Goal: Task Accomplishment & Management: Complete application form

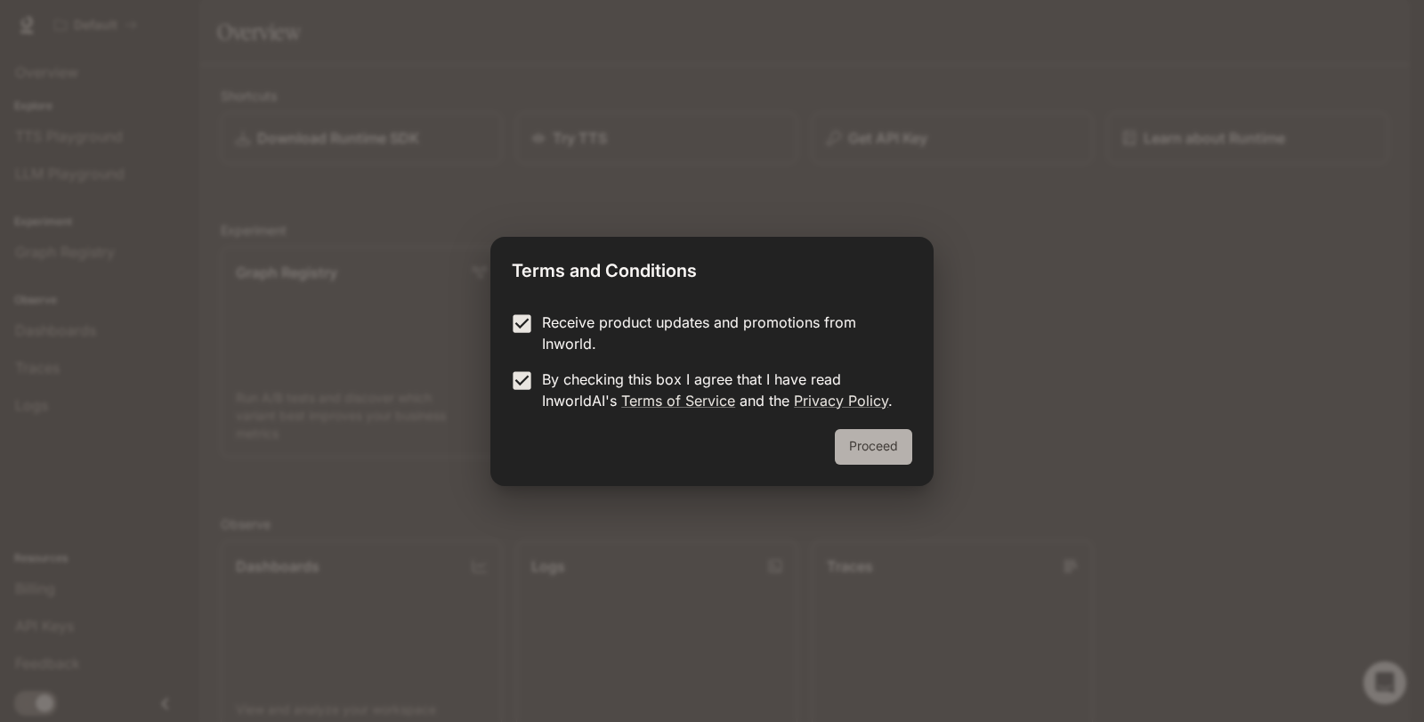
click at [864, 440] on button "Proceed" at bounding box center [873, 447] width 77 height 36
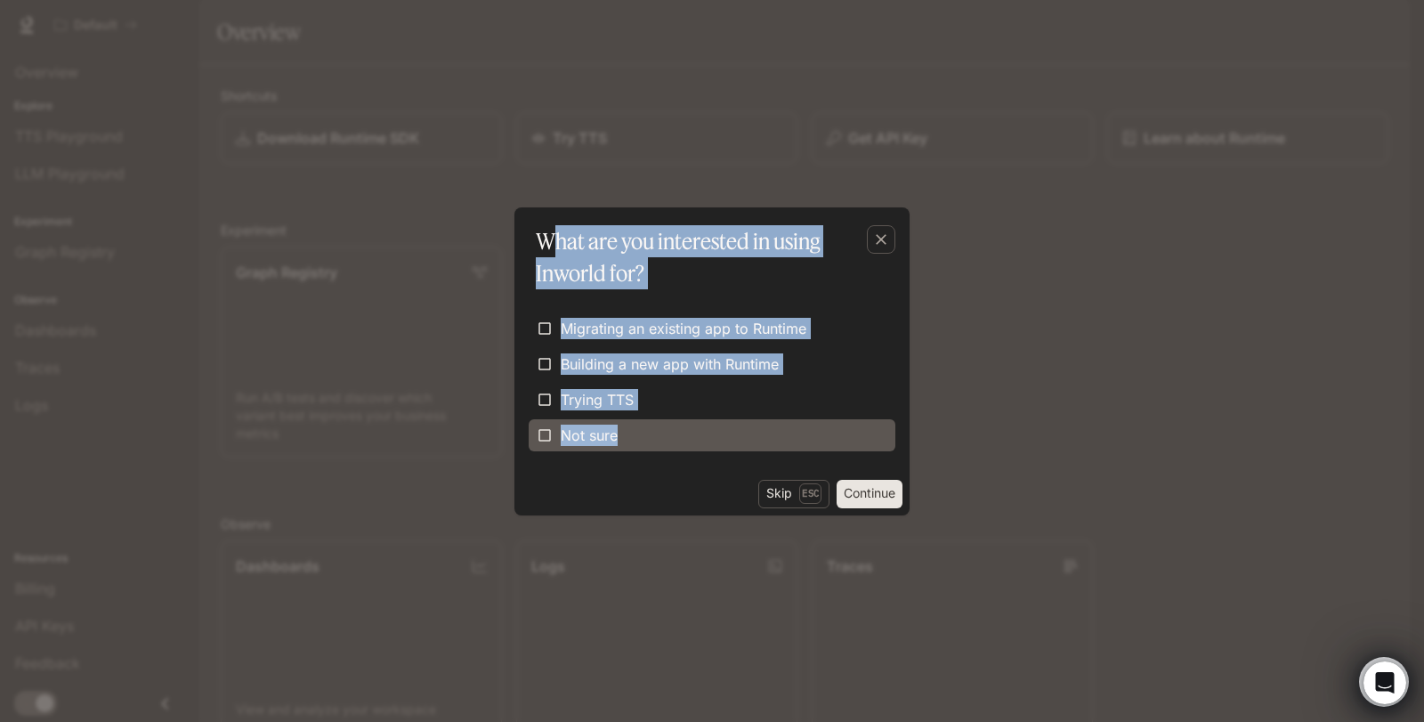
drag, startPoint x: 547, startPoint y: 245, endPoint x: 747, endPoint y: 424, distance: 267.9
click at [747, 424] on div "What are you interested in using Inworld for? Migrating an existing app to [GEO…" at bounding box center [712, 361] width 395 height 308
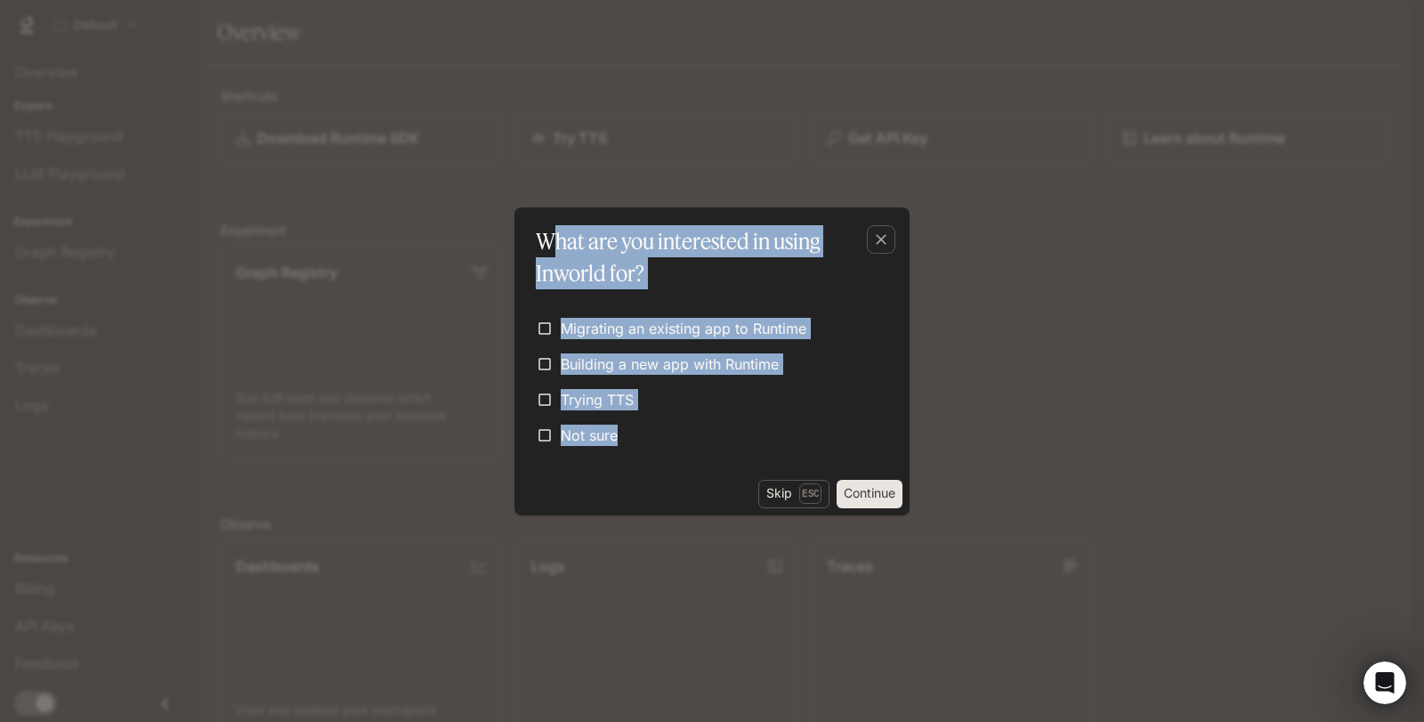
click at [570, 242] on p "What are you interested in using Inworld for?" at bounding box center [708, 257] width 345 height 64
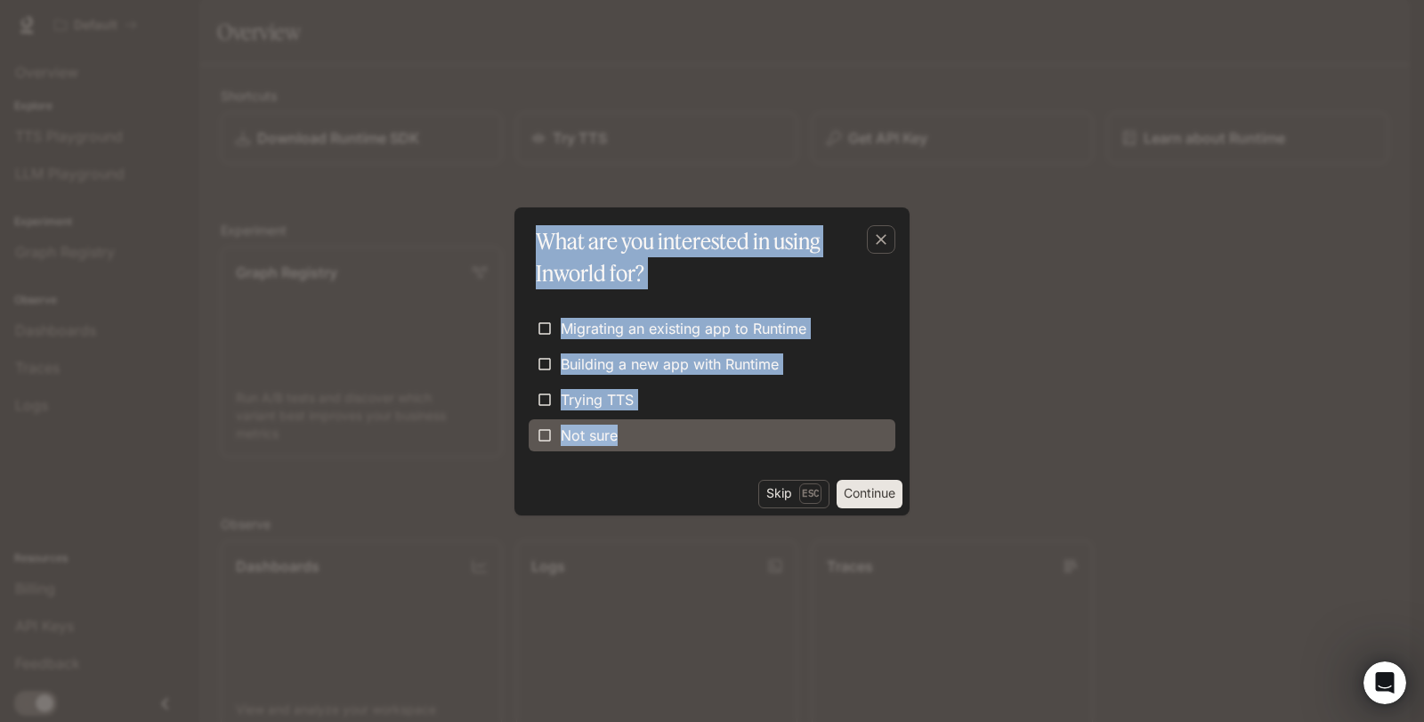
drag, startPoint x: 533, startPoint y: 237, endPoint x: 765, endPoint y: 439, distance: 307.2
click at [765, 439] on div "What are you interested in using Inworld for? Migrating an existing app to [GEO…" at bounding box center [712, 361] width 395 height 308
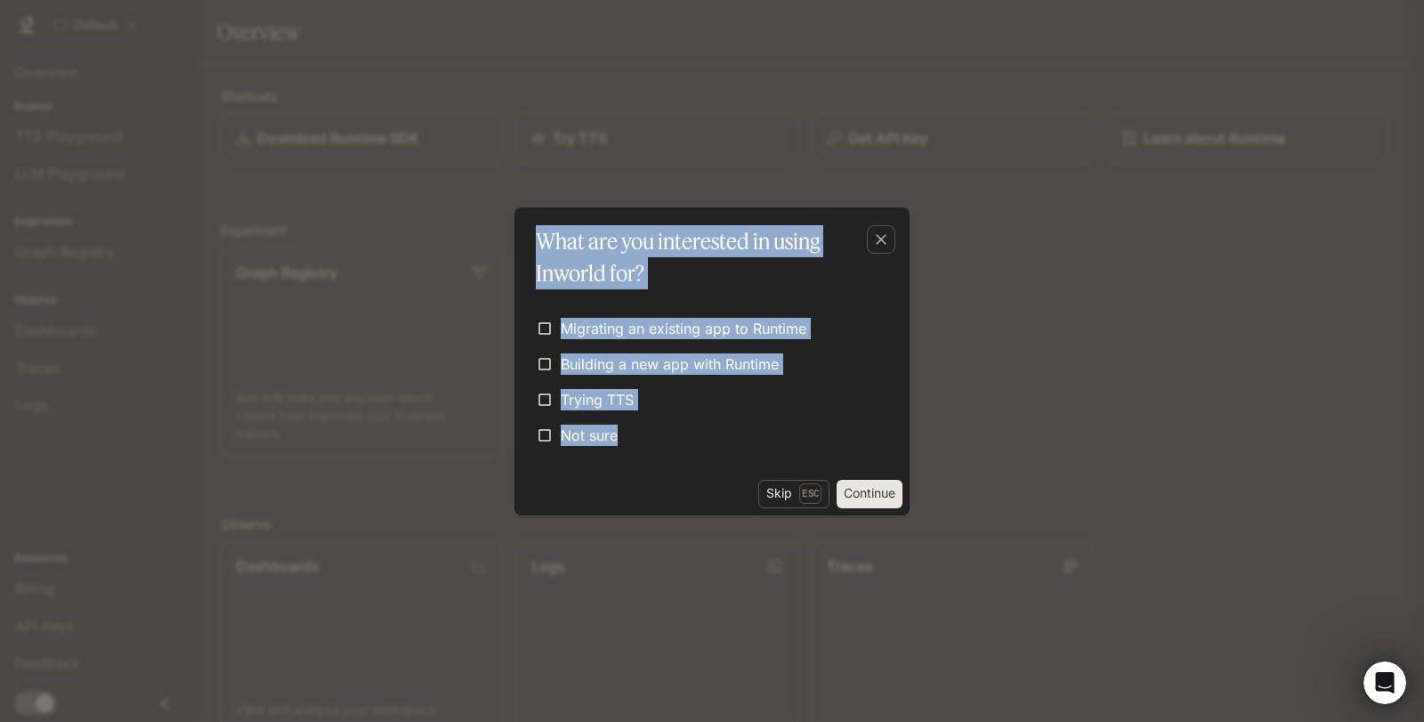
copy div "What are you interested in using Inworld for? Migrating an existing app to [GEO…"
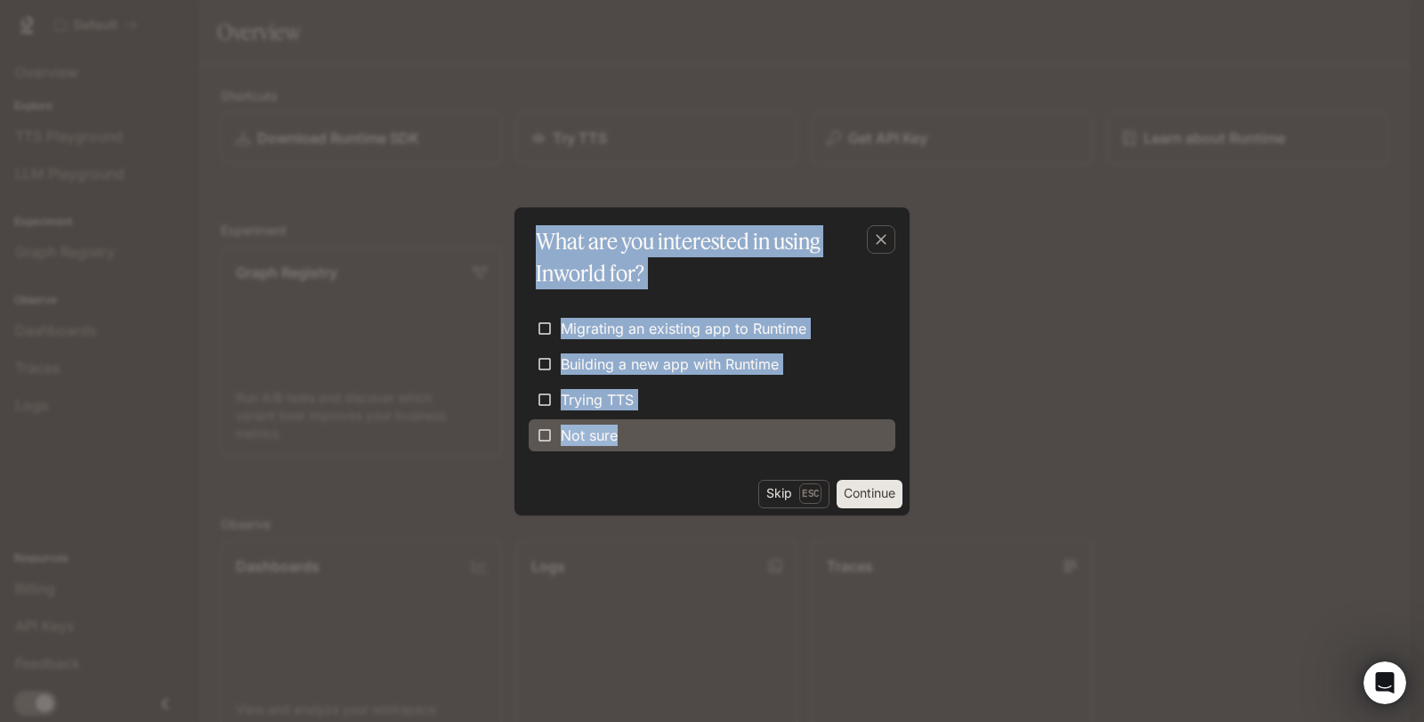
click at [591, 444] on span "Not sure" at bounding box center [589, 435] width 57 height 21
click at [614, 432] on span "Not sure" at bounding box center [589, 435] width 57 height 21
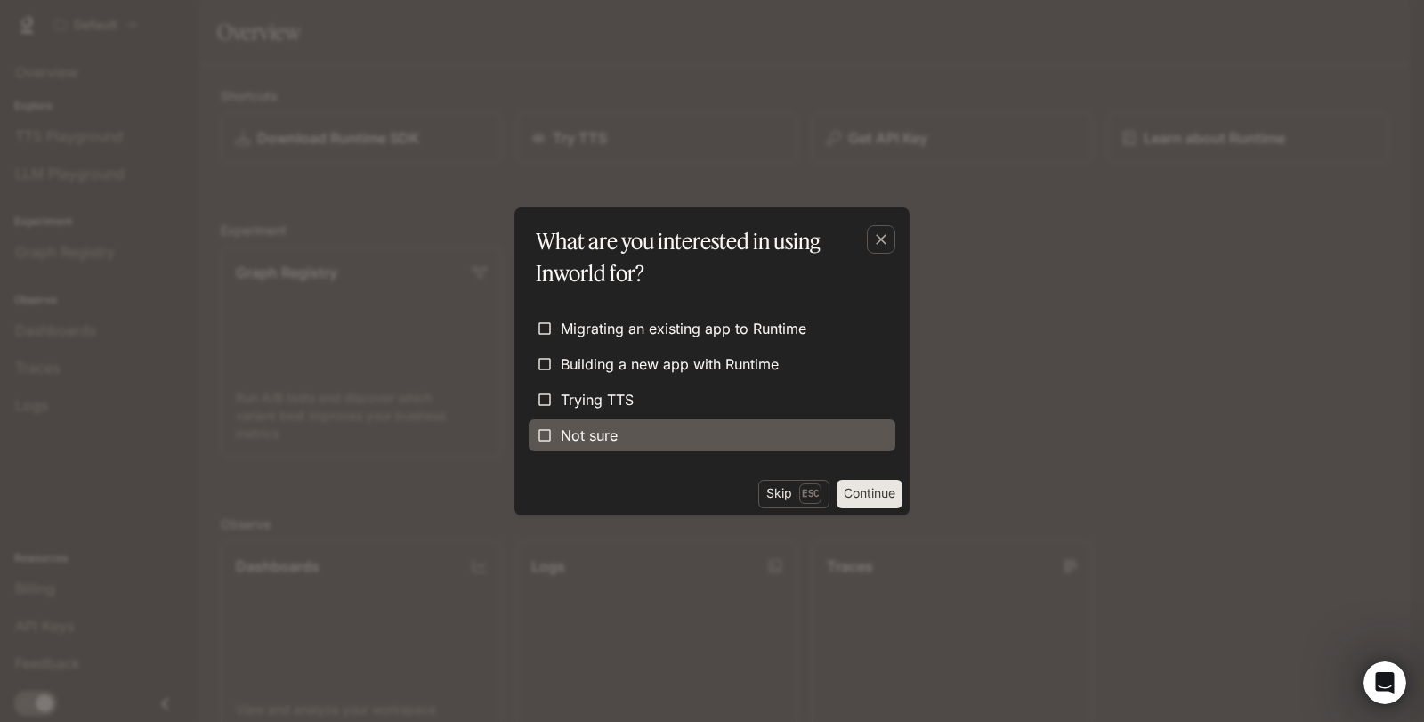
click at [644, 438] on label "Not sure" at bounding box center [712, 435] width 367 height 32
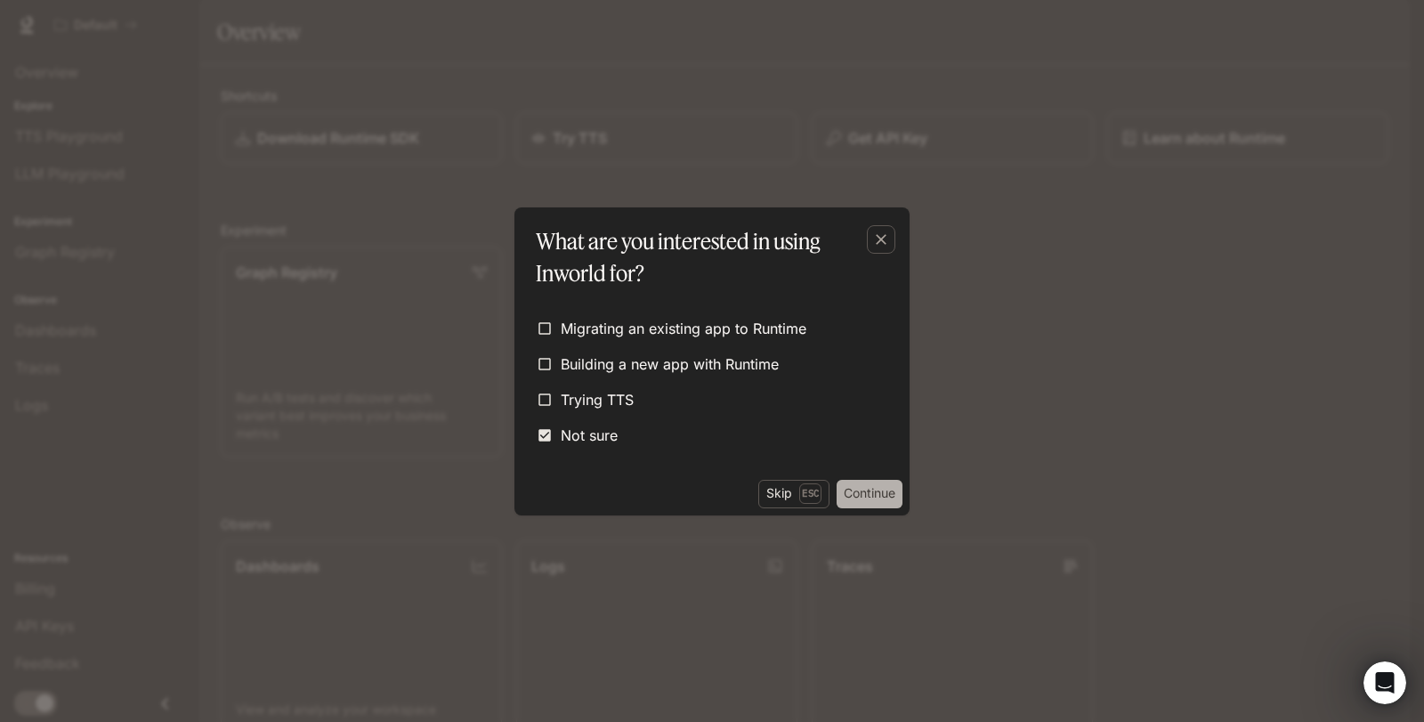
click at [851, 490] on button "Continue" at bounding box center [870, 494] width 66 height 28
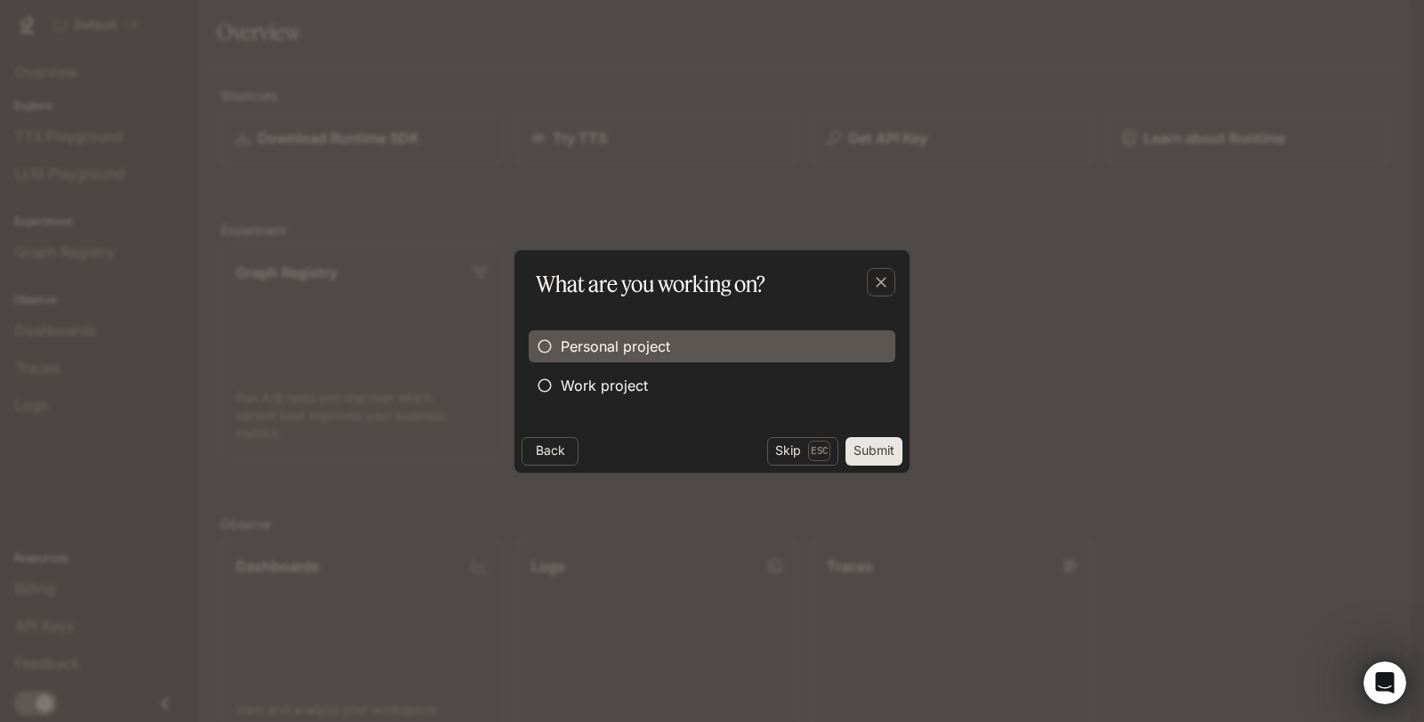
click at [652, 344] on span "Personal project" at bounding box center [615, 346] width 109 height 21
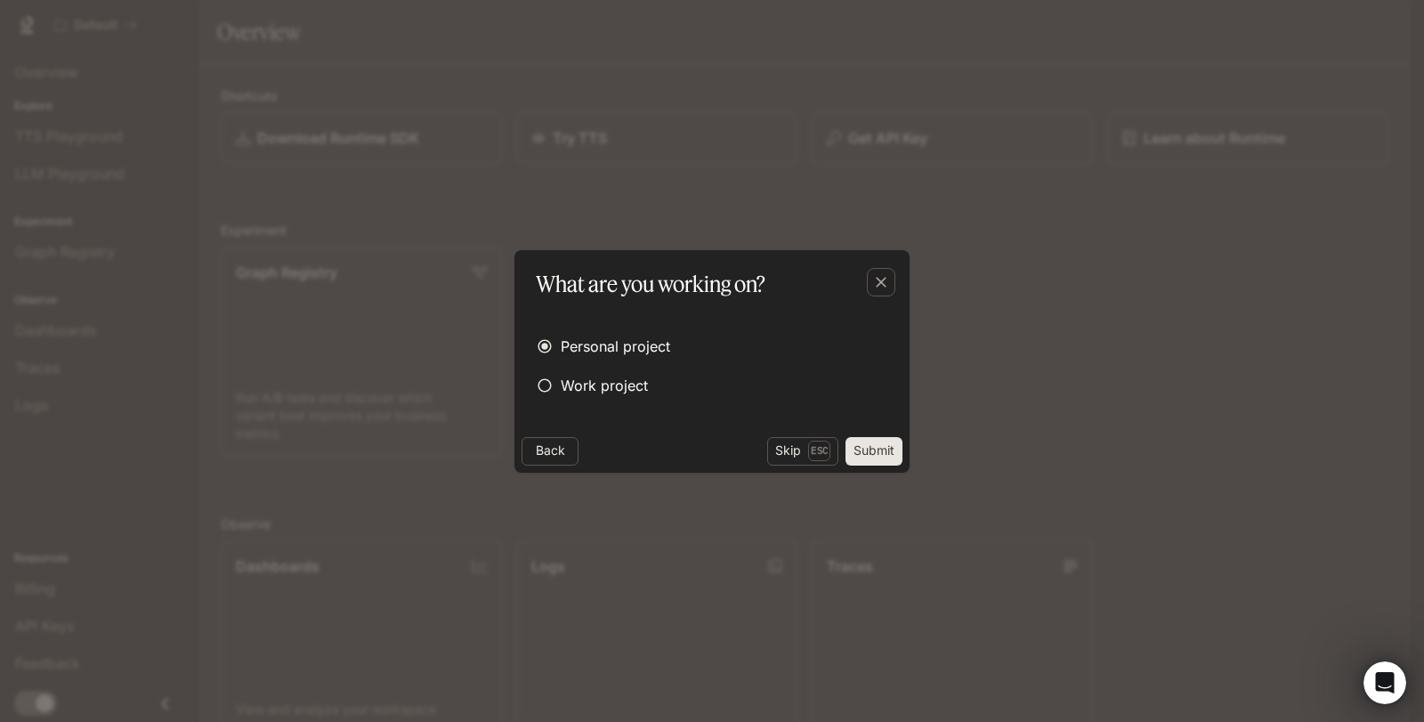
click at [863, 450] on button "Submit" at bounding box center [874, 451] width 57 height 28
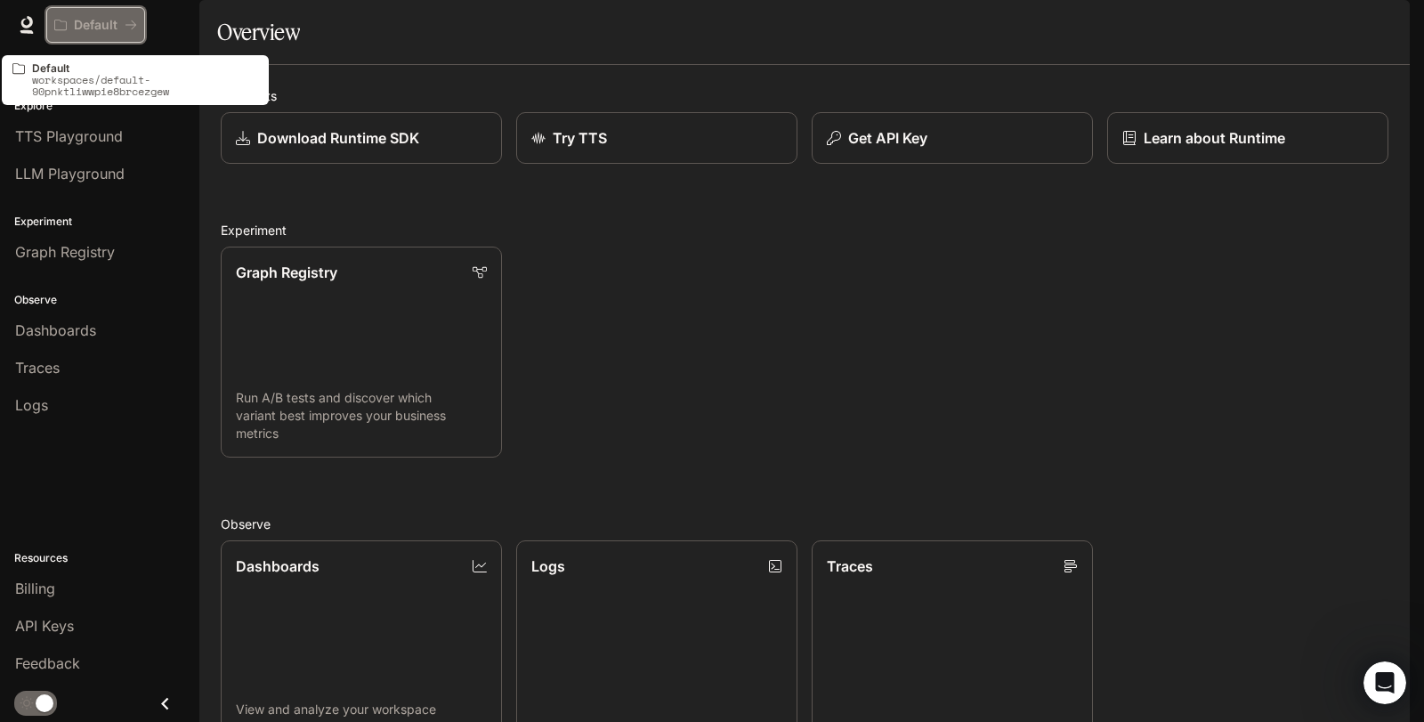
click at [69, 18] on div "Default" at bounding box center [89, 25] width 70 height 15
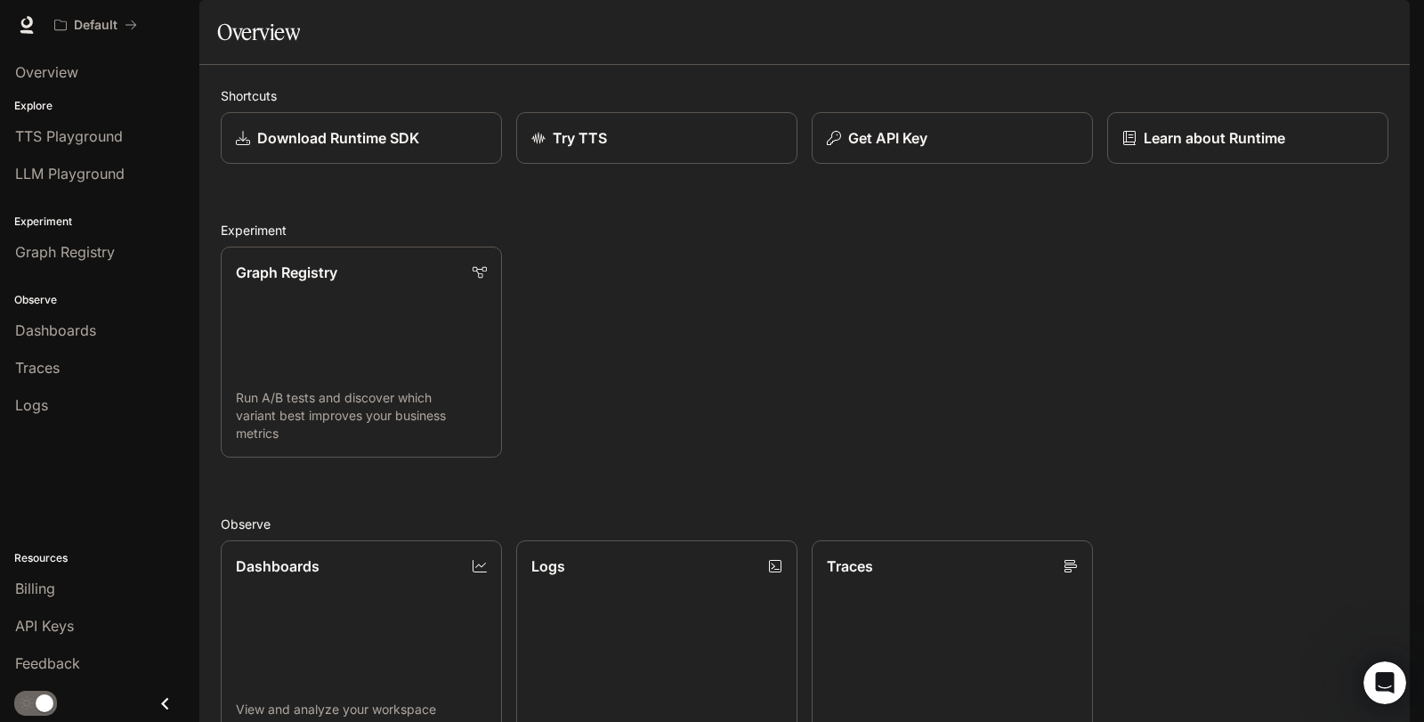
click at [650, 316] on div "Graph Registry Run A/B tests and discover which variant best improves your busi…" at bounding box center [798, 344] width 1182 height 225
